Goal: Check status: Check status

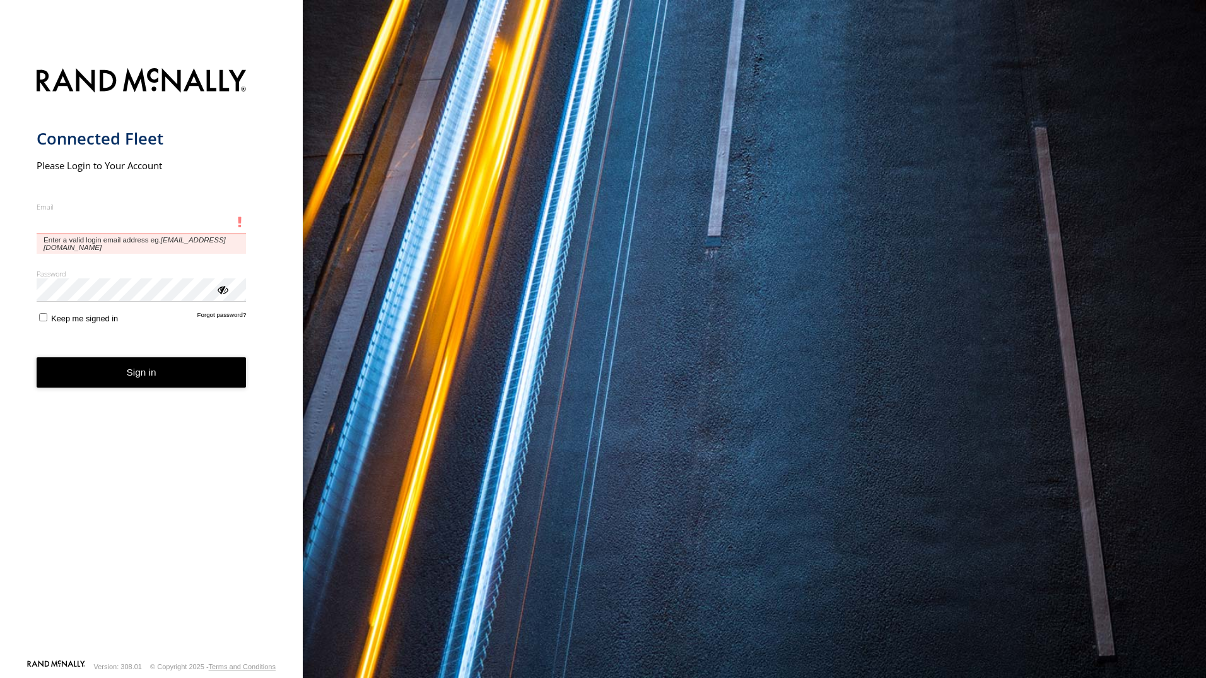
type input "**********"
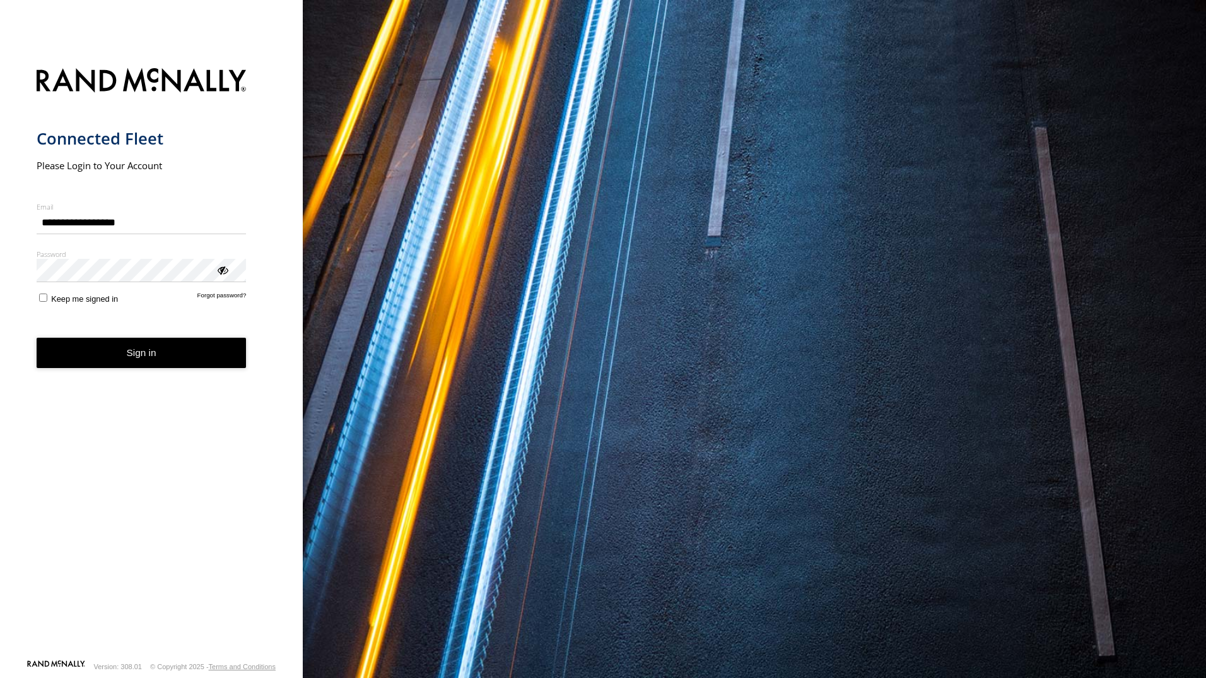
click at [166, 360] on button "Sign in" at bounding box center [142, 353] width 210 height 31
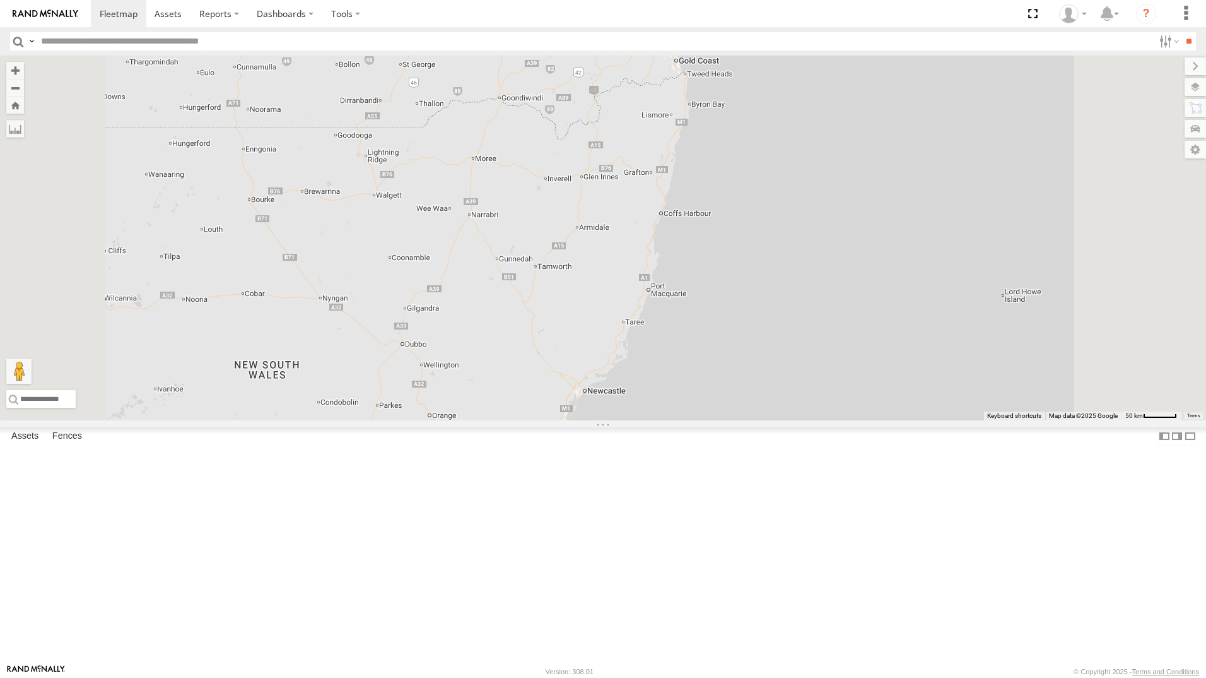
click at [0, 0] on div "[PERSON_NAME]- 817BG4" at bounding box center [0, 0] width 0 height 0
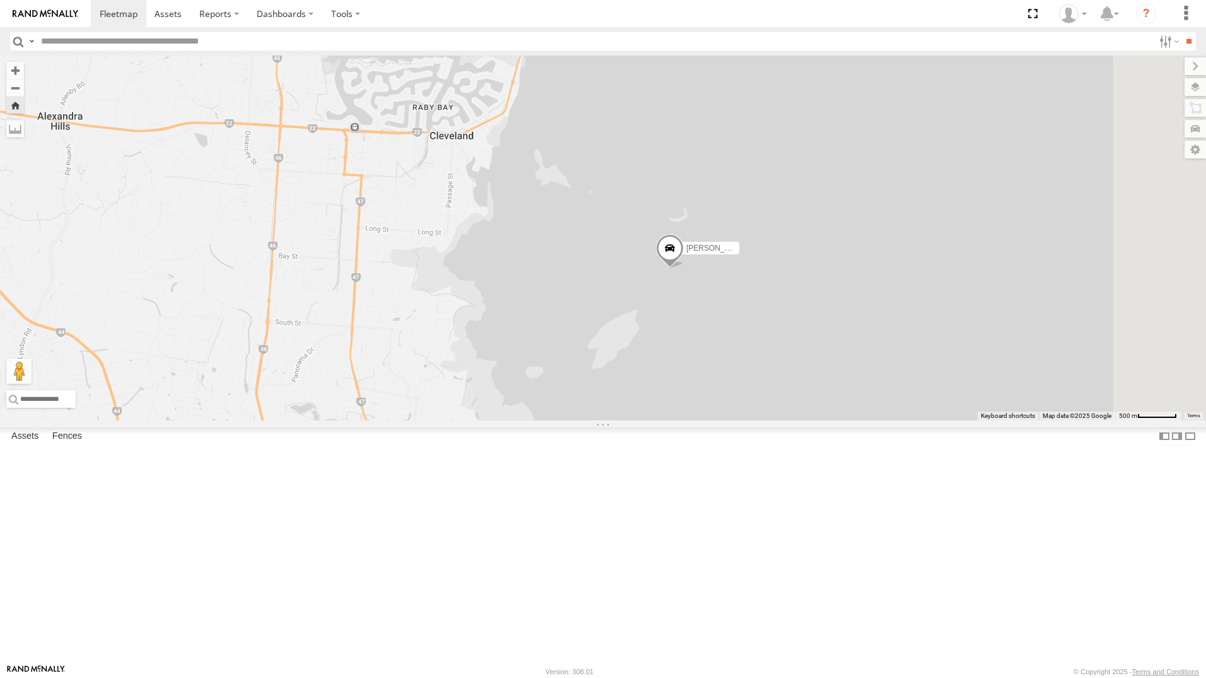
drag, startPoint x: 864, startPoint y: 408, endPoint x: 833, endPoint y: 415, distance: 31.7
click at [833, 415] on div "[PERSON_NAME]- 817BG4" at bounding box center [603, 238] width 1206 height 365
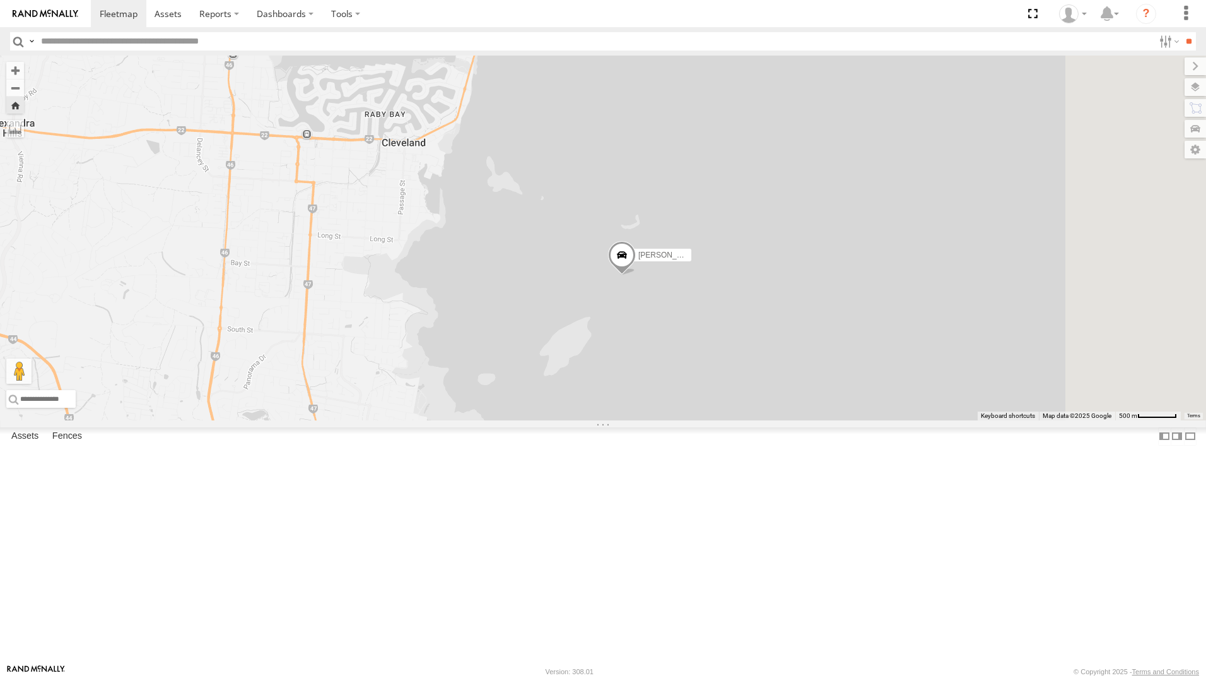
click at [636, 275] on span at bounding box center [622, 258] width 28 height 34
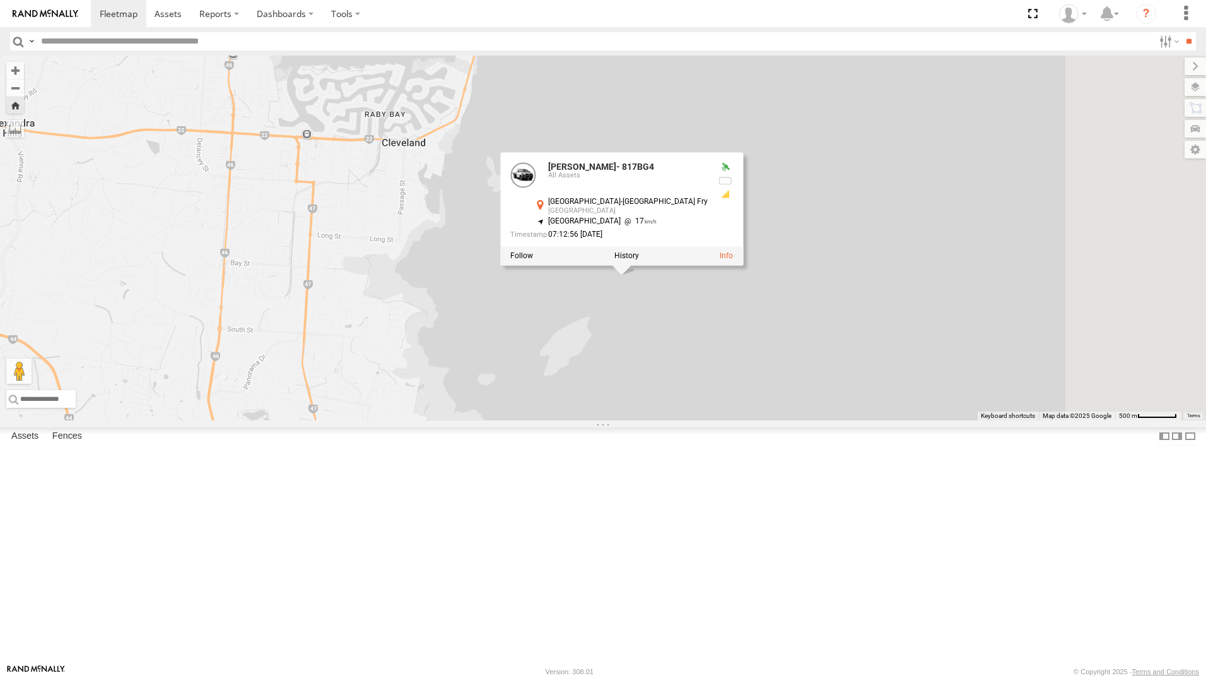
click at [936, 415] on div "[PERSON_NAME]- 817BG4 [PERSON_NAME]- 817BG4 All Assets [GEOGRAPHIC_DATA]-[GEOGR…" at bounding box center [603, 238] width 1206 height 365
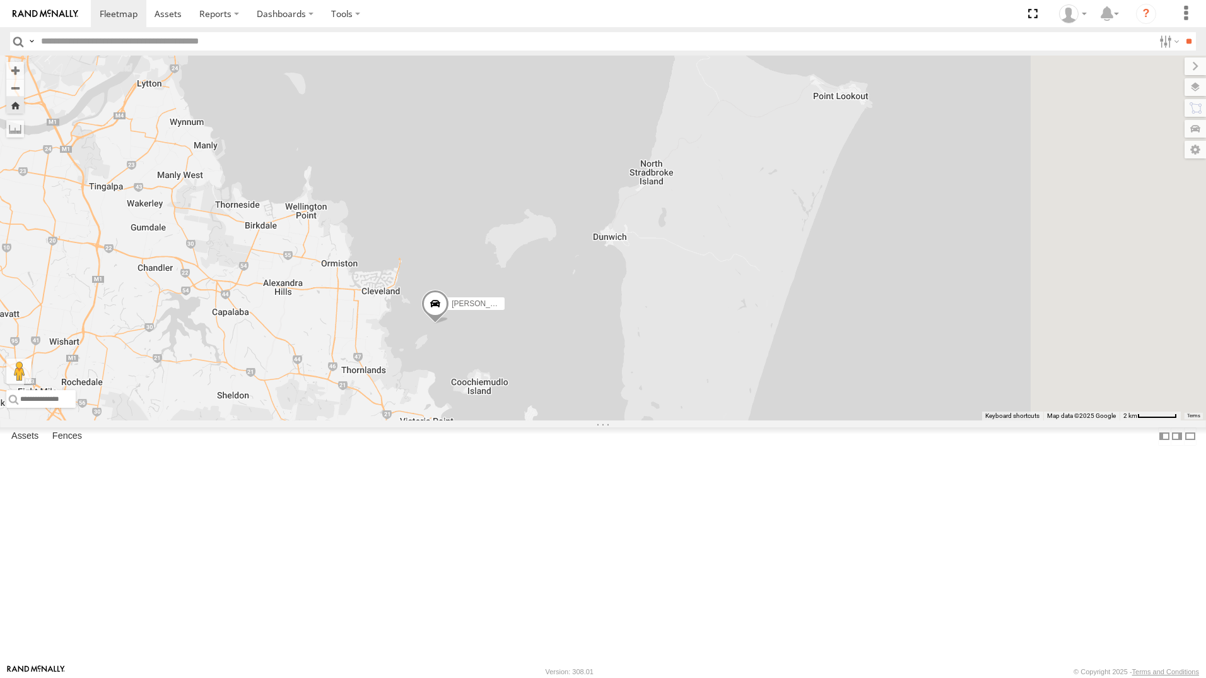
drag, startPoint x: 865, startPoint y: 402, endPoint x: 659, endPoint y: 440, distance: 209.3
click at [659, 420] on div "[PERSON_NAME]- 817BG4" at bounding box center [603, 238] width 1206 height 365
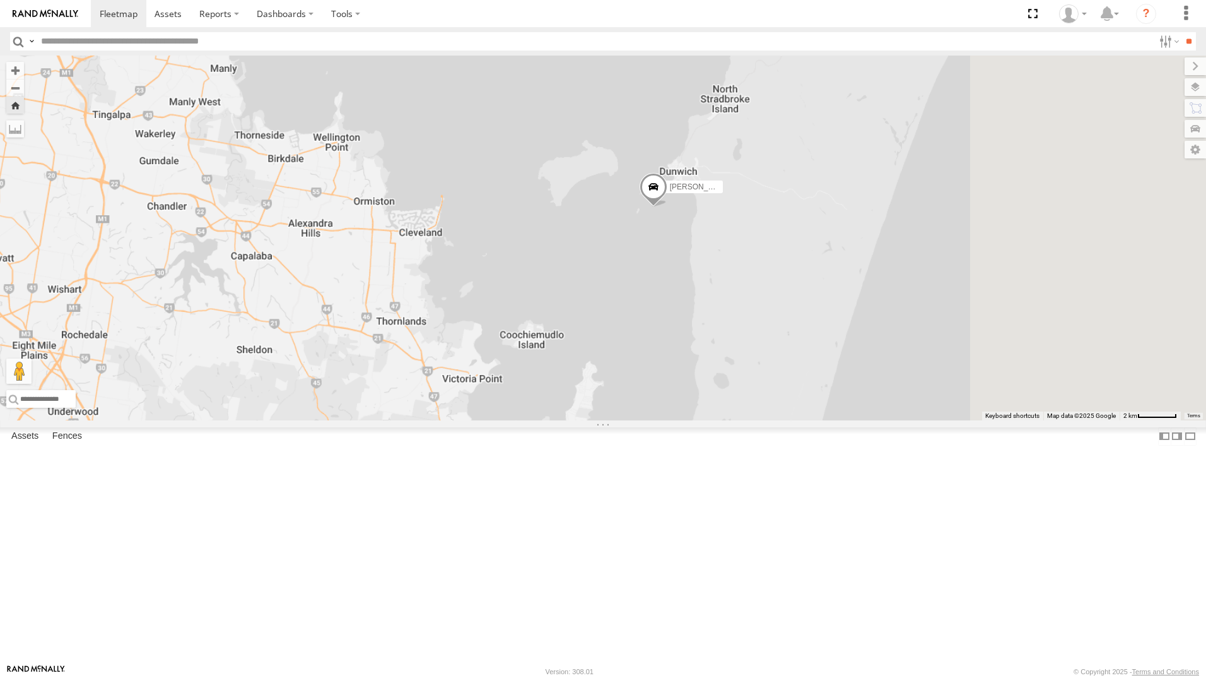
drag, startPoint x: 909, startPoint y: 329, endPoint x: 743, endPoint y: 356, distance: 168.2
click at [743, 356] on div "[PERSON_NAME]- 817BG4" at bounding box center [603, 238] width 1206 height 365
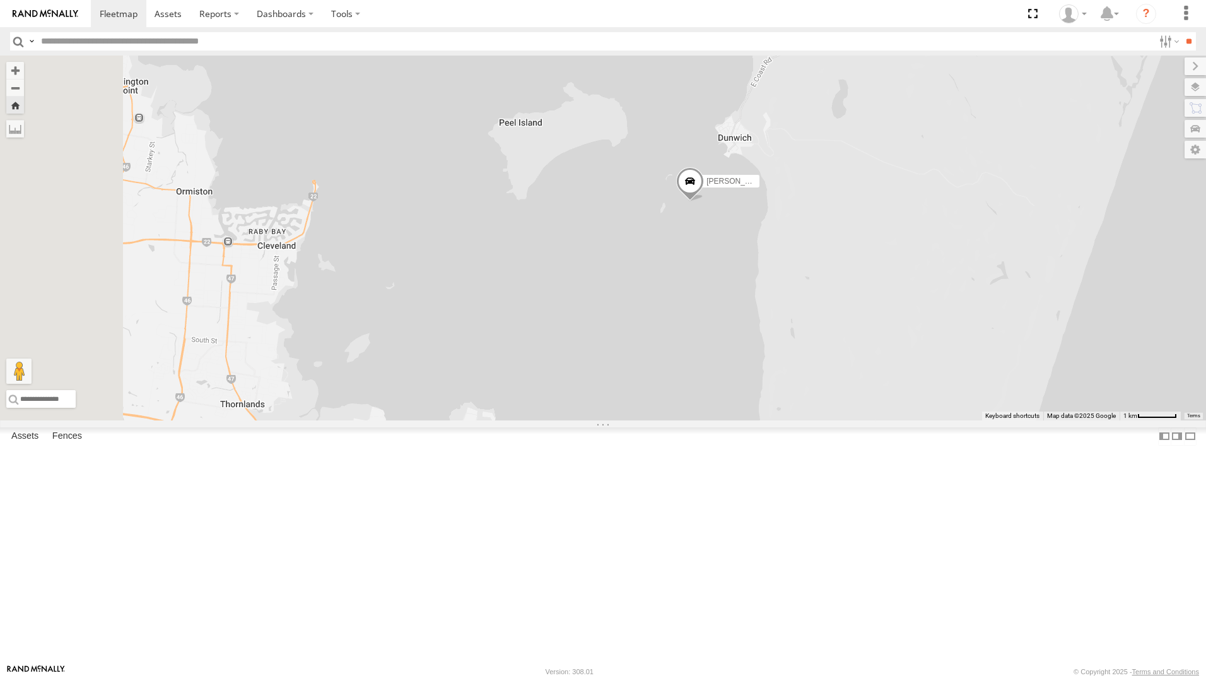
drag, startPoint x: 577, startPoint y: 341, endPoint x: 719, endPoint y: 319, distance: 143.7
click at [719, 319] on div "[PERSON_NAME]- 817BG4" at bounding box center [603, 238] width 1206 height 365
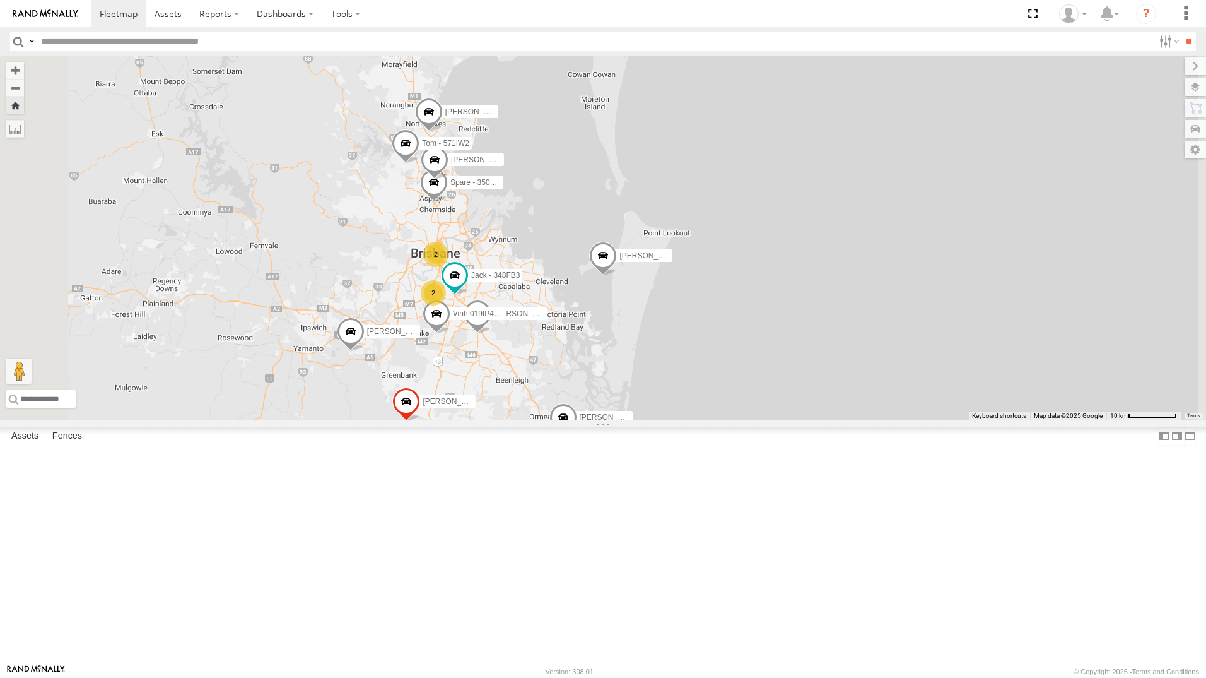
drag, startPoint x: 672, startPoint y: 290, endPoint x: 704, endPoint y: 368, distance: 84.4
click at [704, 368] on div "[PERSON_NAME]- 817BG4 [PERSON_NAME] - 347FB3 [PERSON_NAME] - 571IW2 [PERSON_NAM…" at bounding box center [603, 238] width 1206 height 365
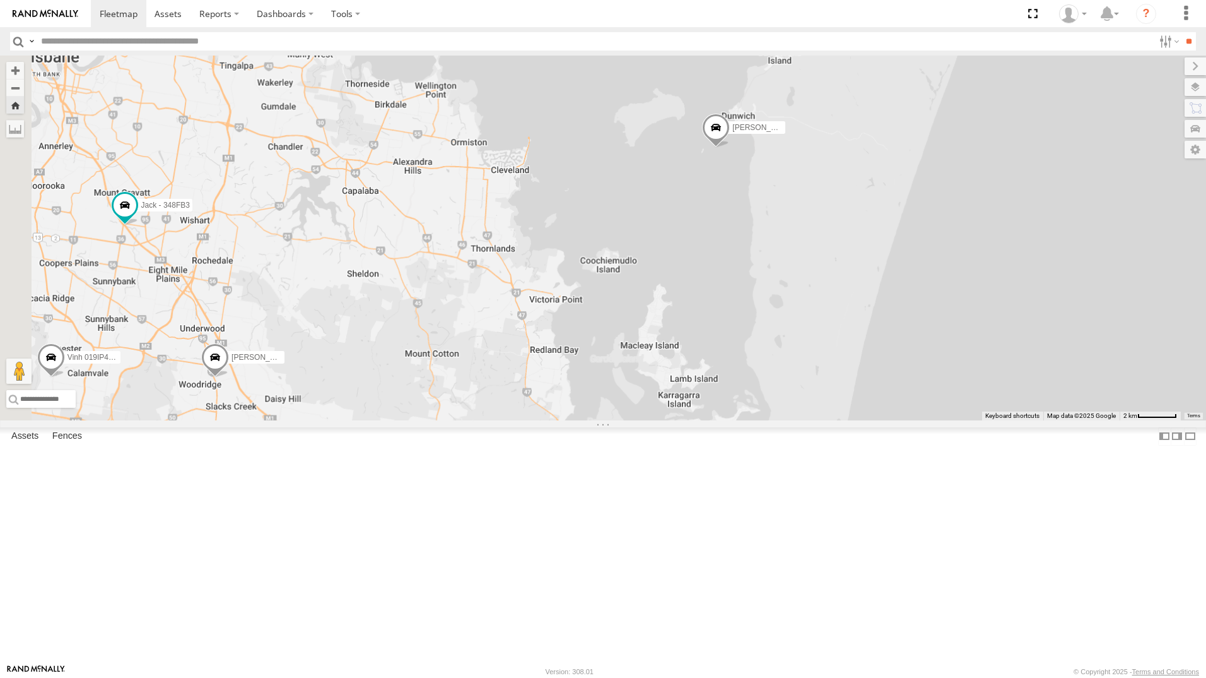
drag, startPoint x: 820, startPoint y: 435, endPoint x: 969, endPoint y: 355, distance: 168.9
click at [969, 355] on div "[PERSON_NAME]- 817BG4 [PERSON_NAME] - 347FB3 [PERSON_NAME] - 571IW2 [PERSON_NAM…" at bounding box center [603, 238] width 1206 height 365
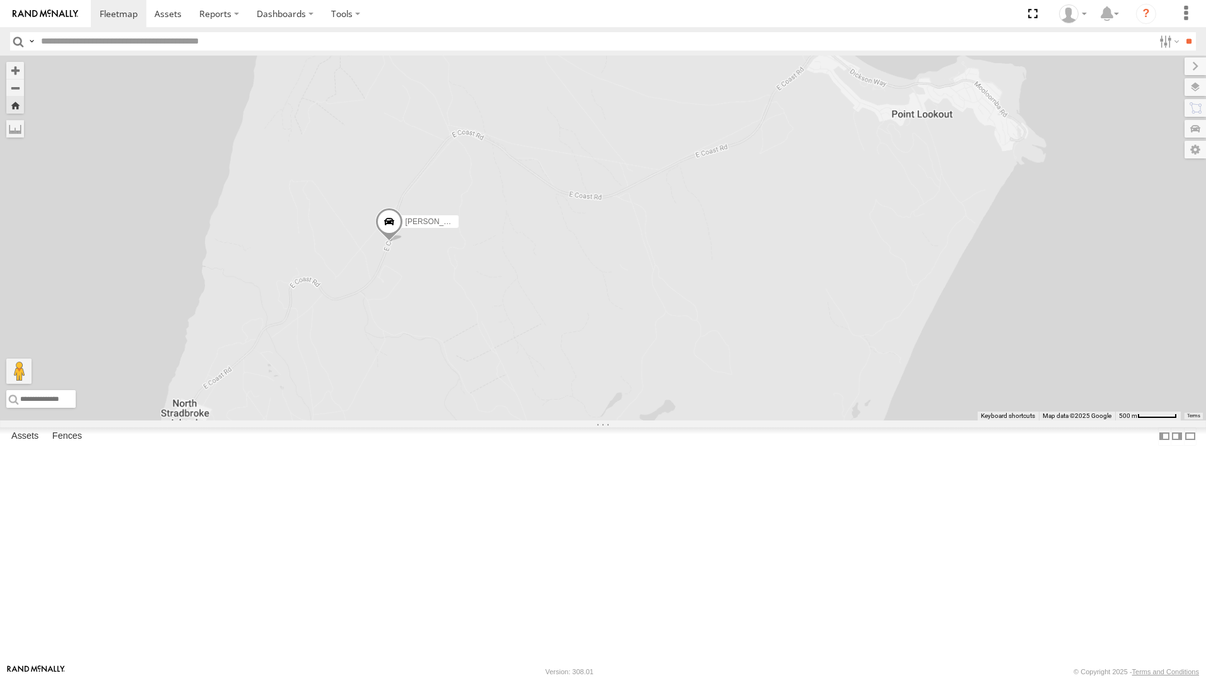
drag, startPoint x: 1012, startPoint y: 146, endPoint x: 596, endPoint y: 384, distance: 479.6
click at [596, 384] on div "[PERSON_NAME] - 347FB3 [PERSON_NAME]- 817BG4" at bounding box center [603, 238] width 1206 height 365
click at [397, 242] on span at bounding box center [383, 225] width 28 height 34
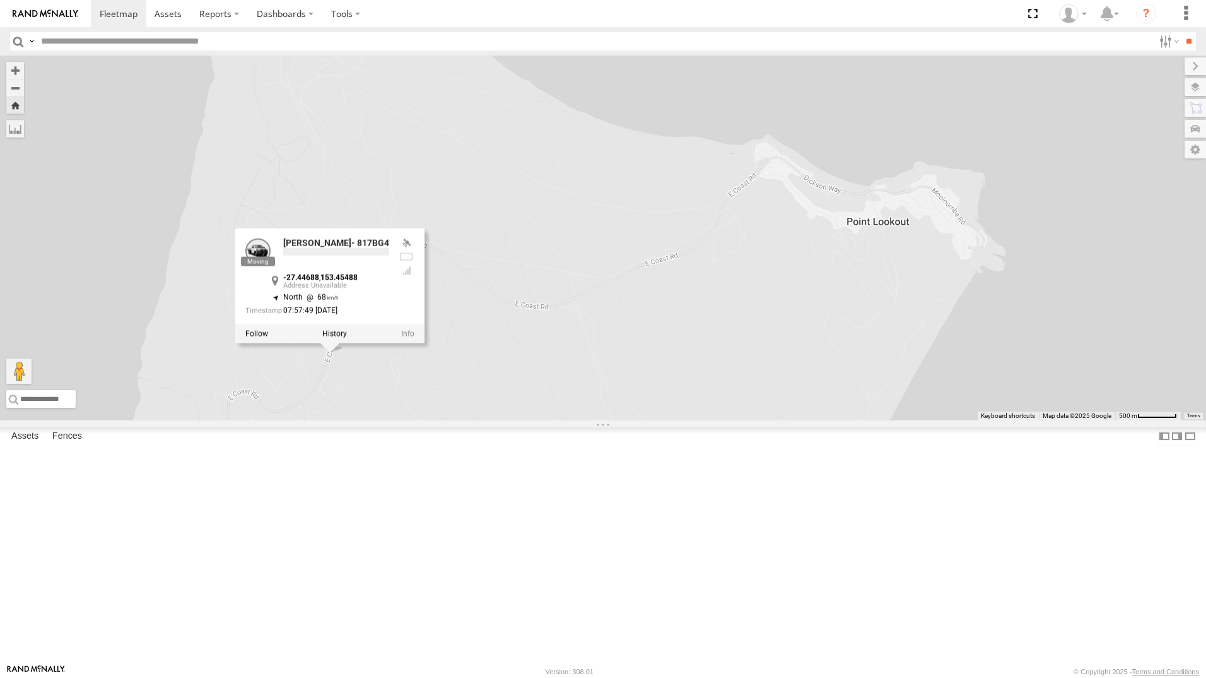
drag, startPoint x: 1023, startPoint y: 254, endPoint x: 970, endPoint y: 367, distance: 124.8
click at [970, 367] on div "[PERSON_NAME] - 347FB3 [PERSON_NAME]- 817BG4 [PERSON_NAME]- 817BG4 -27.44688 , …" at bounding box center [603, 238] width 1206 height 365
click at [998, 373] on div "[PERSON_NAME] - 347FB3 [PERSON_NAME]- 817BG4 [PERSON_NAME]- 817BG4 All Assets […" at bounding box center [603, 238] width 1206 height 365
drag, startPoint x: 683, startPoint y: 255, endPoint x: 863, endPoint y: 132, distance: 217.9
click at [687, 257] on div "[PERSON_NAME] - 347FB3 [PERSON_NAME]- 817BG4 [PERSON_NAME]- 817BG4 All Assets […" at bounding box center [603, 238] width 1206 height 365
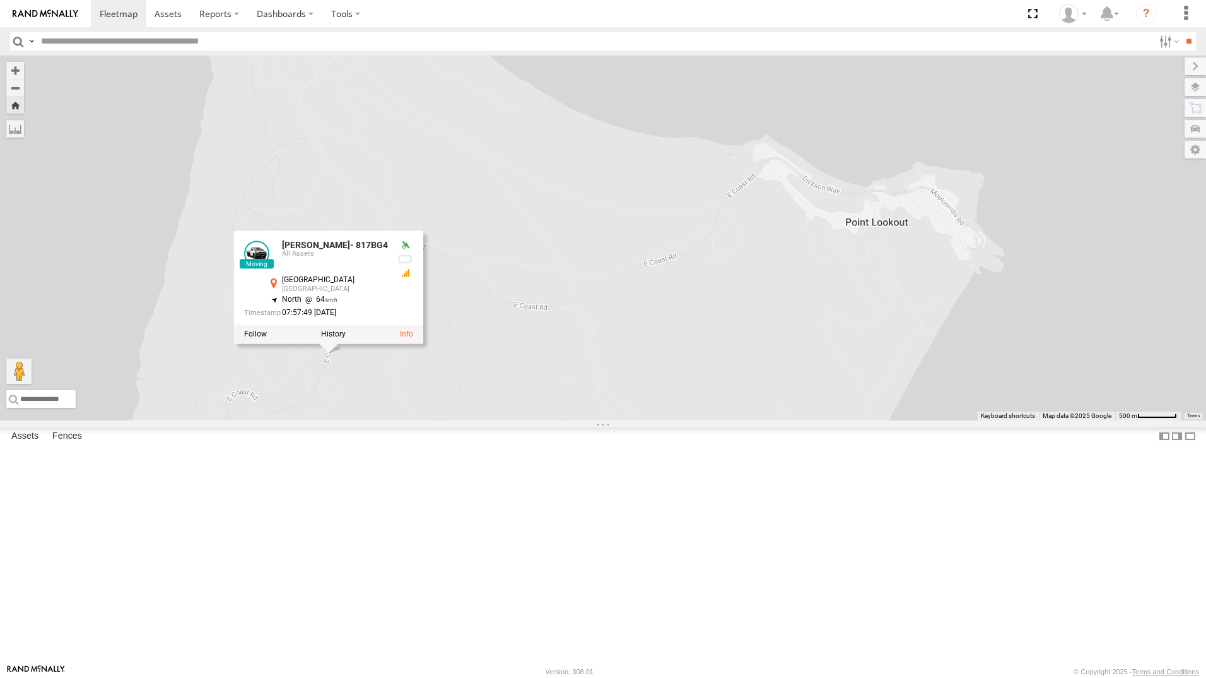
click at [887, 105] on div "[PERSON_NAME] - 347FB3 [PERSON_NAME]- 817BG4 [PERSON_NAME]- 817BG4 All Assets […" at bounding box center [603, 238] width 1206 height 365
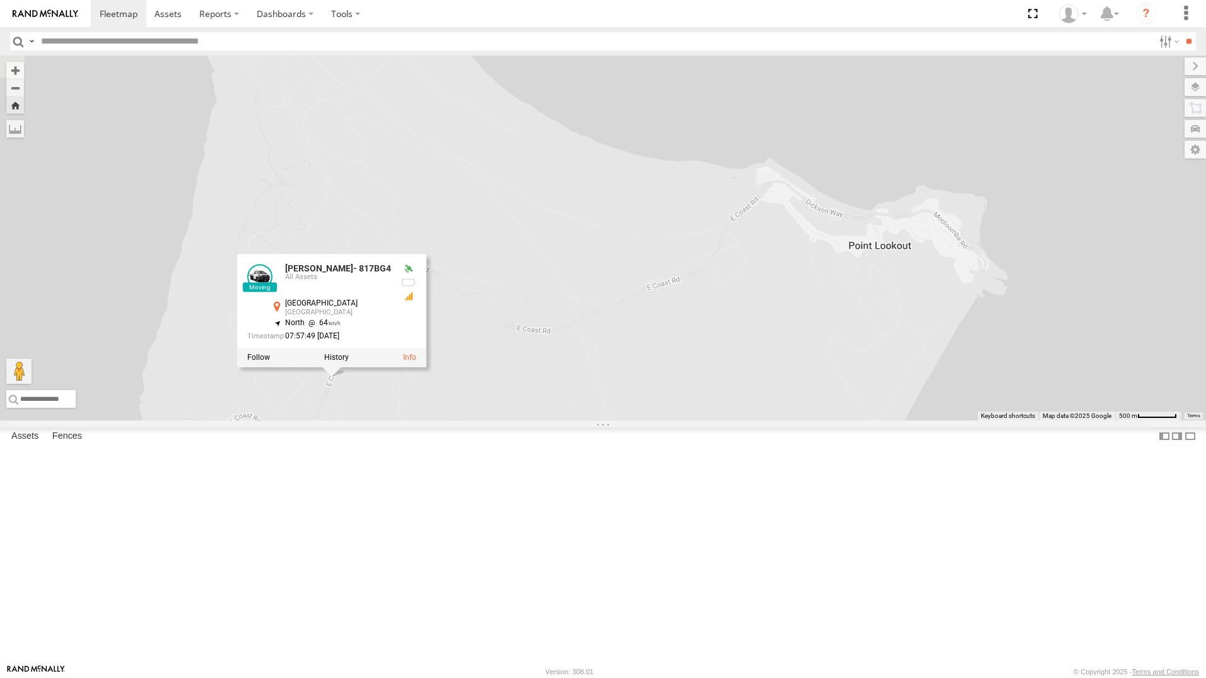
drag, startPoint x: 692, startPoint y: 257, endPoint x: 699, endPoint y: 316, distance: 59.8
click at [699, 317] on div "[PERSON_NAME] - 347FB3 [PERSON_NAME]- 817BG4 [PERSON_NAME]- 817BG4 All Assets […" at bounding box center [603, 238] width 1206 height 365
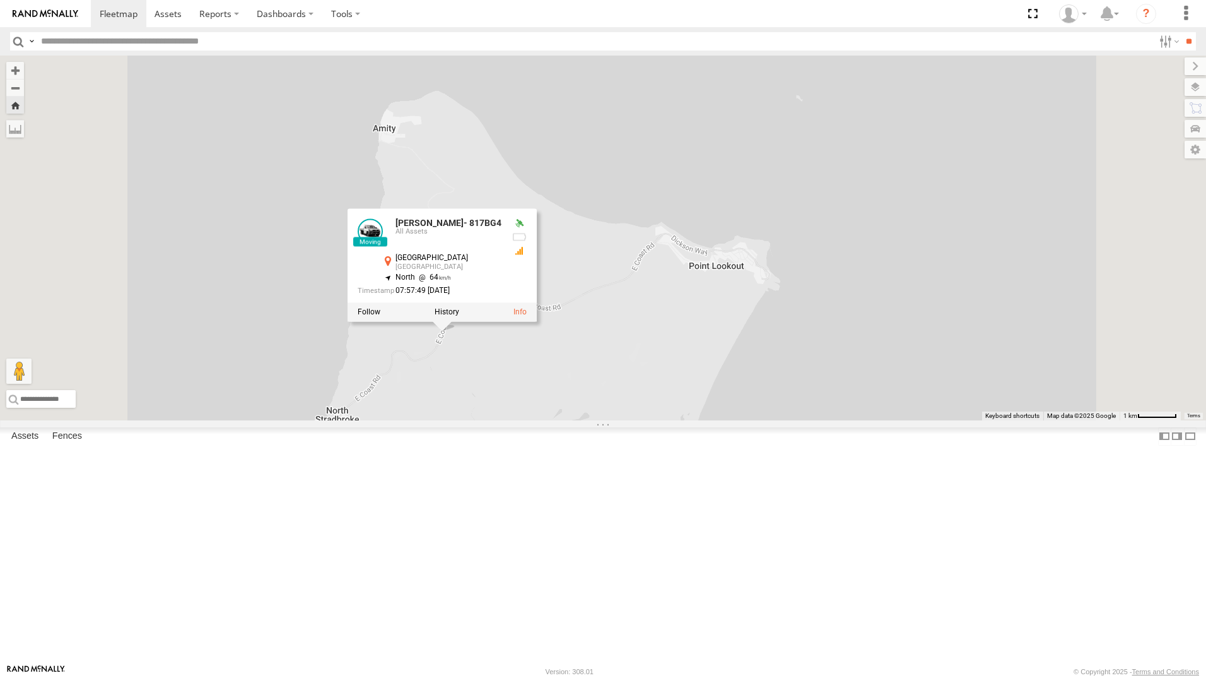
drag, startPoint x: 404, startPoint y: 275, endPoint x: 397, endPoint y: 268, distance: 10.7
click at [403, 275] on div "[PERSON_NAME] - 347FB3 [PERSON_NAME]- 817BG4 [PERSON_NAME]- 817BG4 All Assets […" at bounding box center [603, 238] width 1206 height 365
drag, startPoint x: 539, startPoint y: 535, endPoint x: 545, endPoint y: 546, distance: 12.4
click at [540, 420] on div "[PERSON_NAME] - 347FB3 [PERSON_NAME]- 817BG4 [PERSON_NAME]- 817BG4 All Assets […" at bounding box center [603, 238] width 1206 height 365
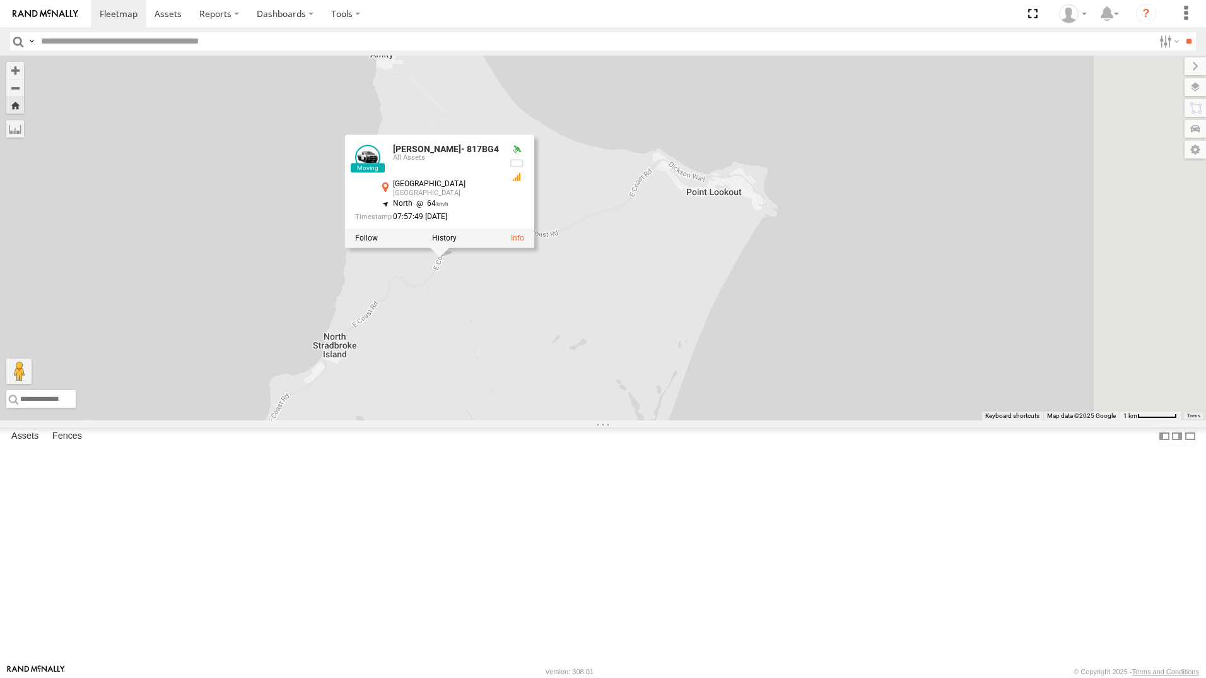
drag, startPoint x: 669, startPoint y: 557, endPoint x: 673, endPoint y: 487, distance: 70.1
click at [673, 420] on div "[PERSON_NAME] - 347FB3 [PERSON_NAME]- 817BG4 [PERSON_NAME]- 817BG4 All Assets […" at bounding box center [603, 238] width 1206 height 365
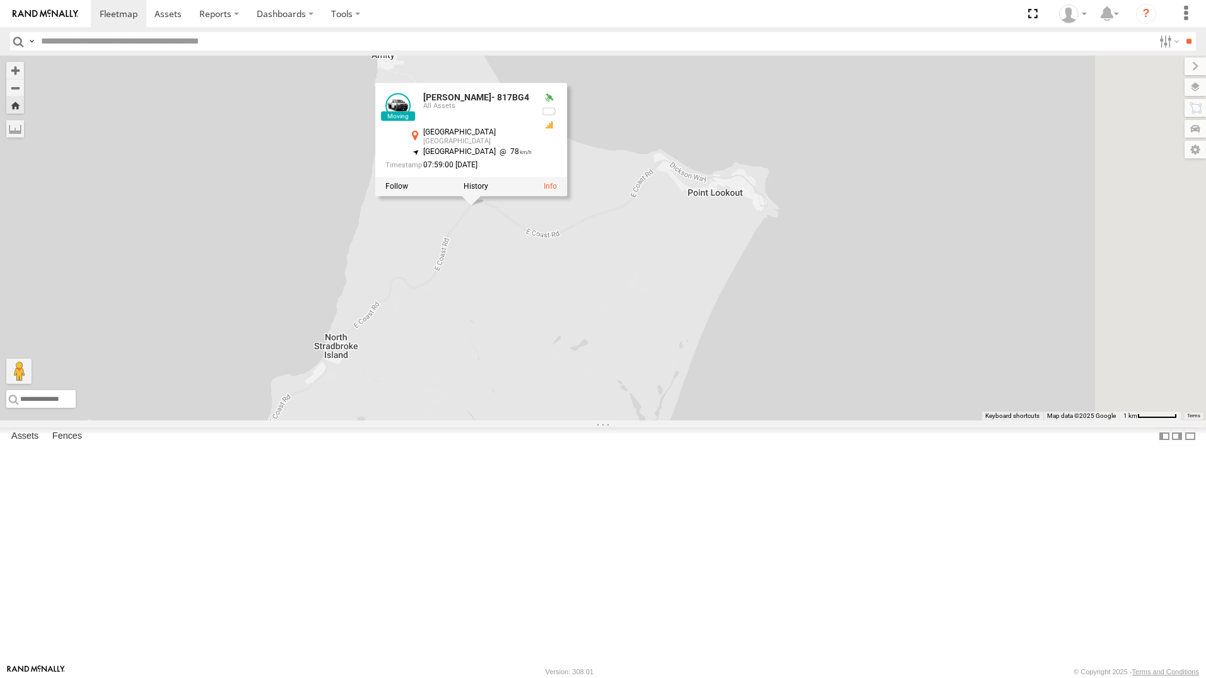
drag, startPoint x: 1049, startPoint y: 374, endPoint x: 1135, endPoint y: 507, distance: 158.6
click at [1051, 376] on div "[PERSON_NAME] - 347FB3 [PERSON_NAME]- 817BG4 [PERSON_NAME]- 817BG4 All Assets […" at bounding box center [603, 238] width 1206 height 365
click at [1062, 273] on div "[PERSON_NAME] - 347FB3 [PERSON_NAME]- 817BG4 [PERSON_NAME]- 817BG4 All Assets […" at bounding box center [603, 238] width 1206 height 365
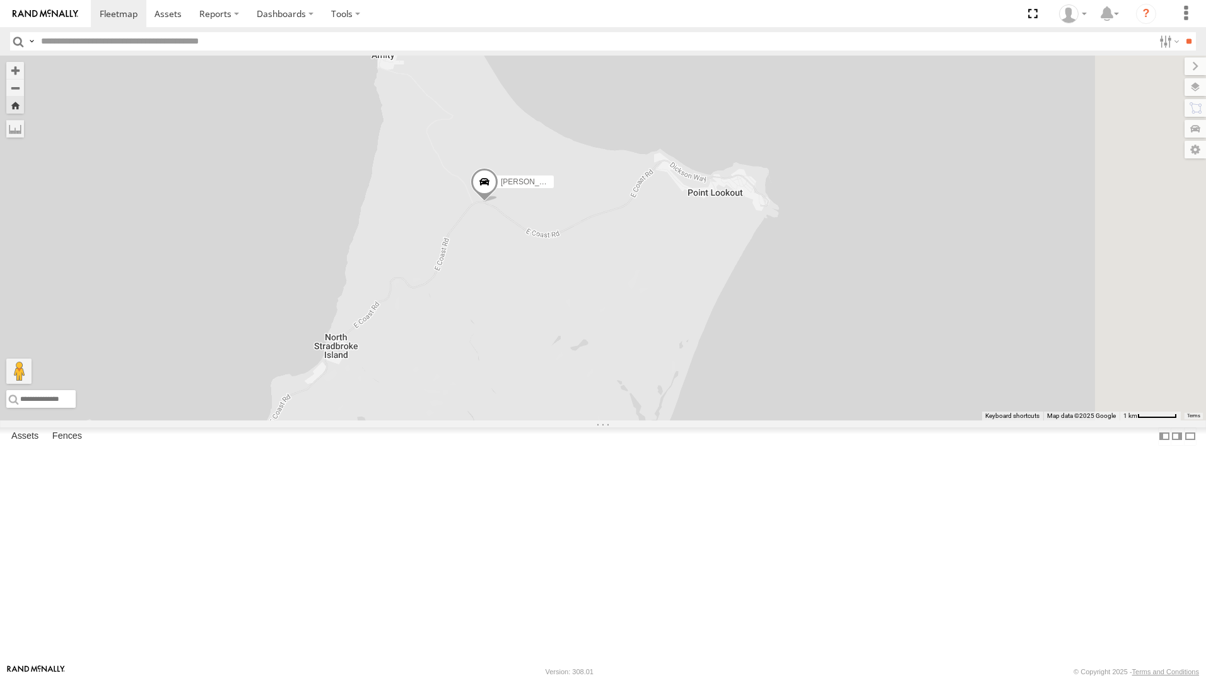
click at [1124, 151] on div "[PERSON_NAME] - 347FB3 [PERSON_NAME]- 817BG4" at bounding box center [603, 238] width 1206 height 365
